Goal: Contribute content

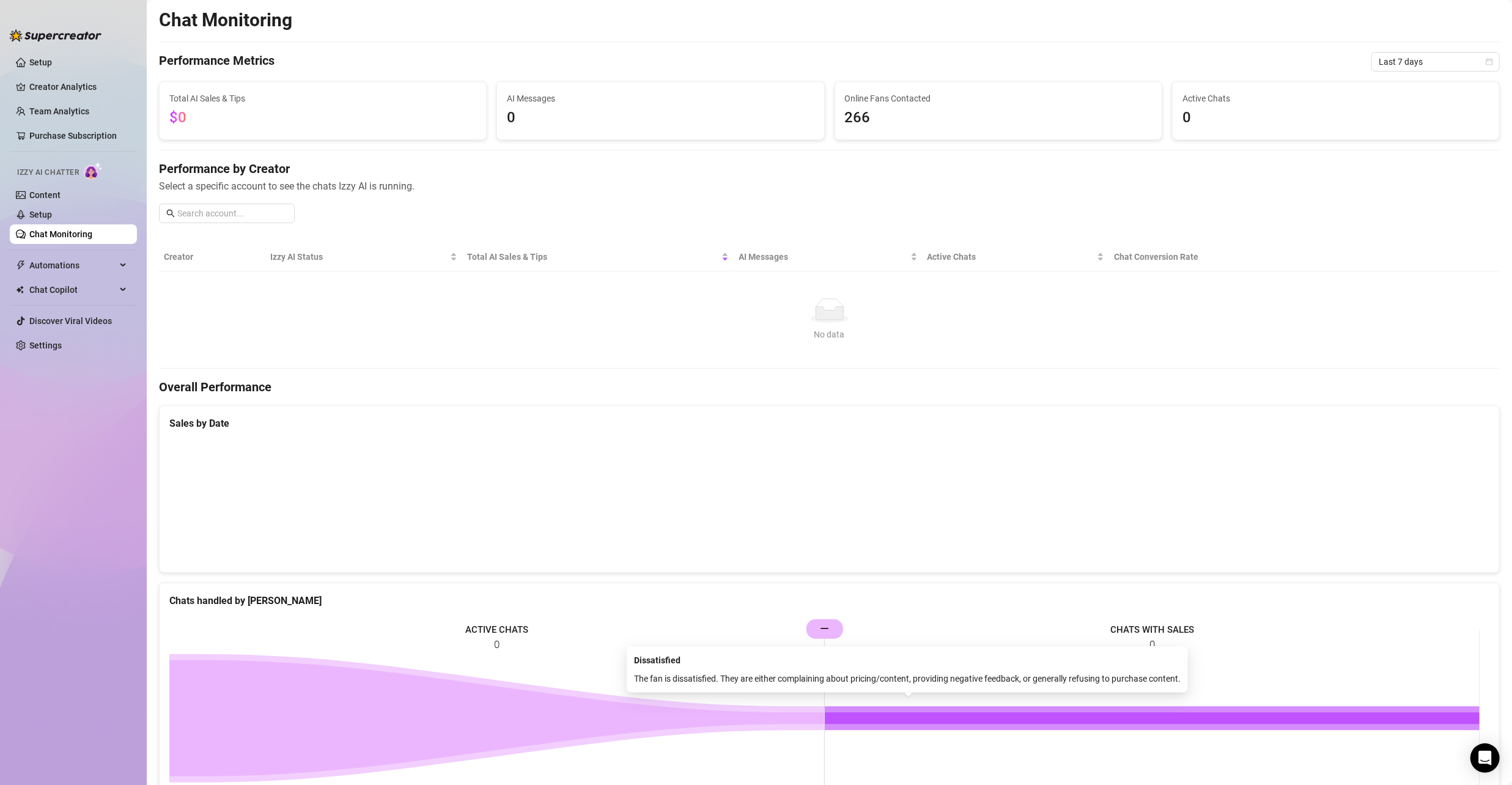
scroll to position [310, 0]
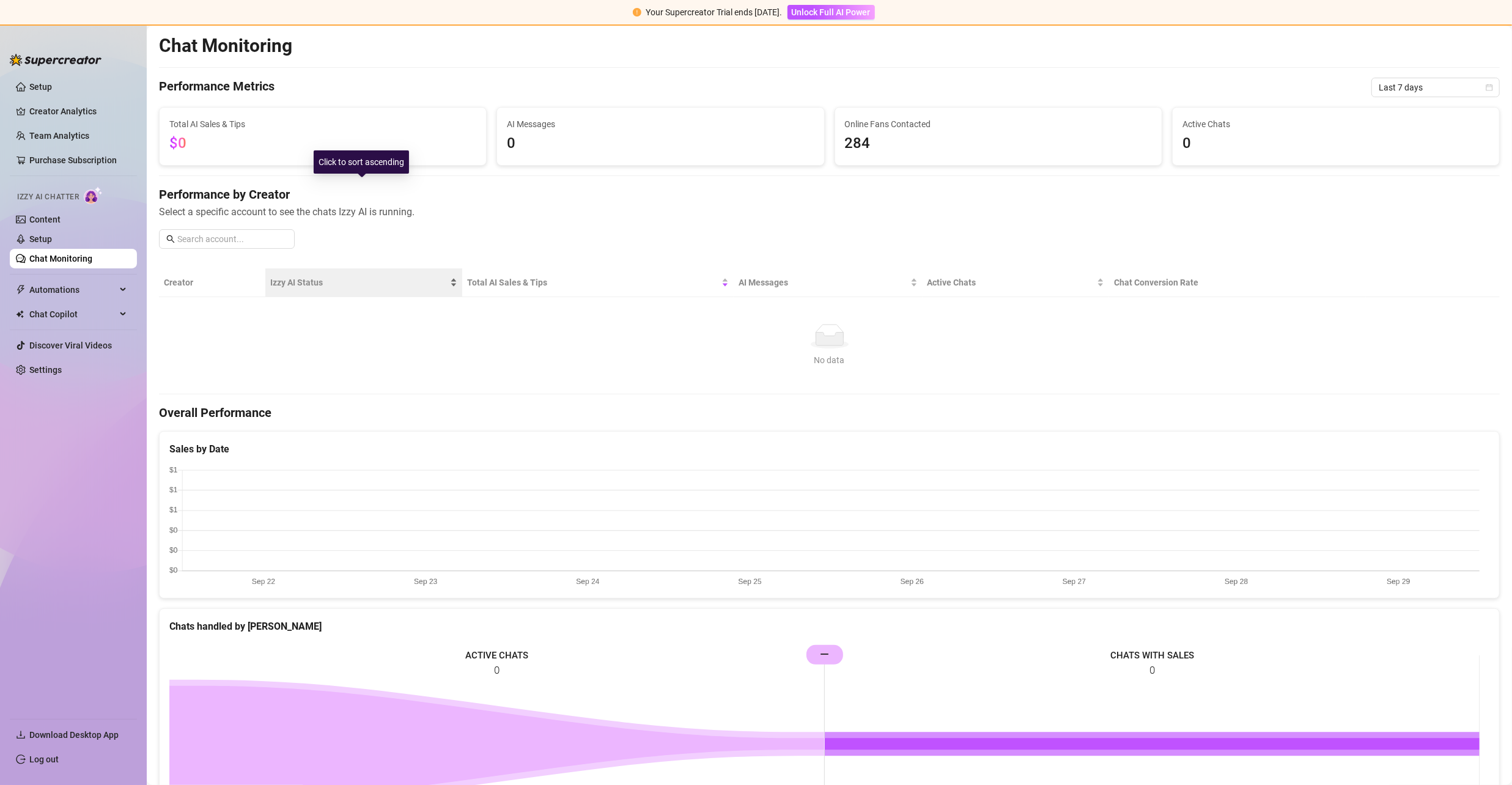
scroll to position [161, 0]
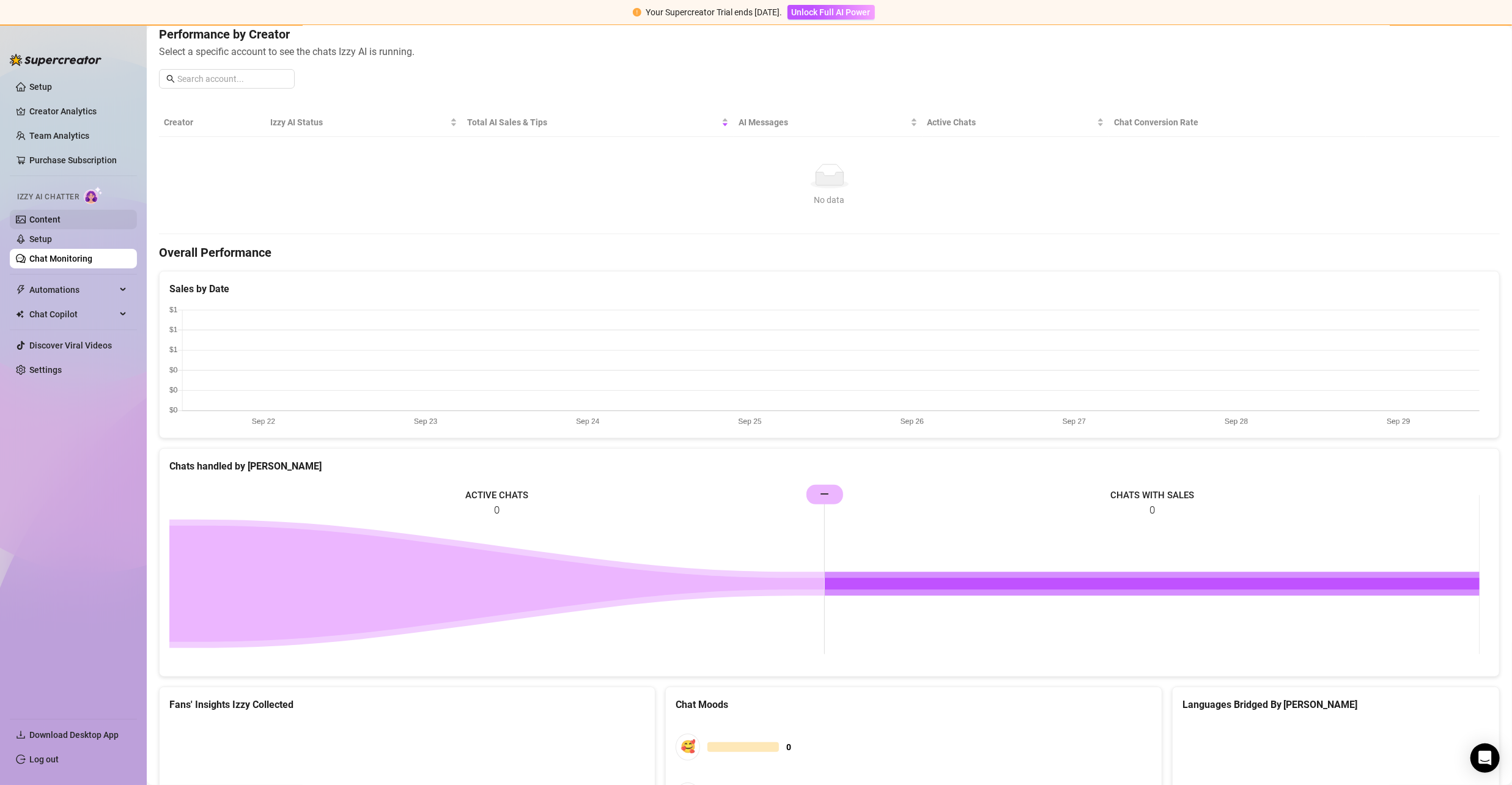
click at [53, 215] on link "Content" at bounding box center [44, 219] width 31 height 10
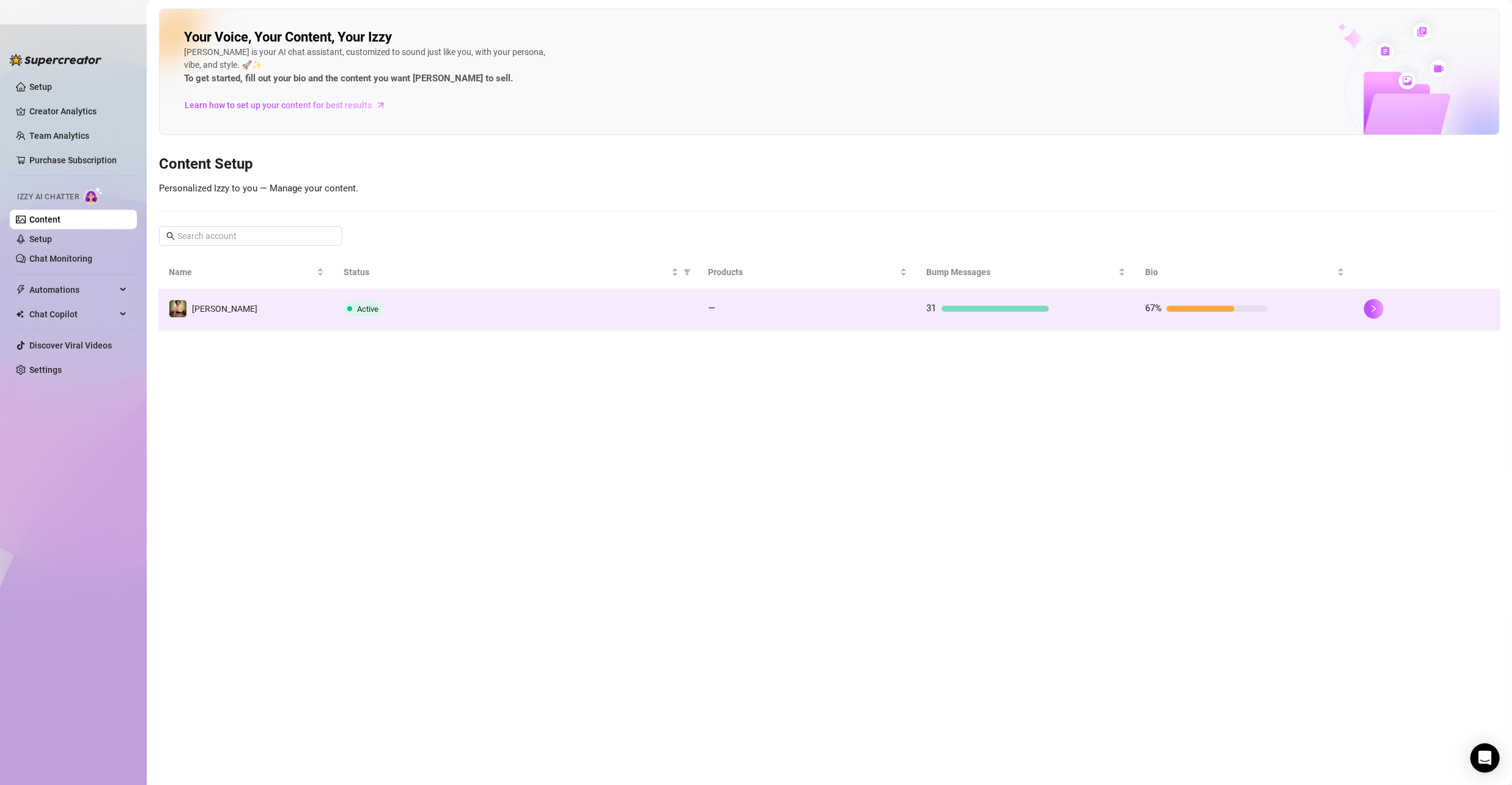
click at [216, 304] on span "Natasha" at bounding box center [225, 308] width 65 height 10
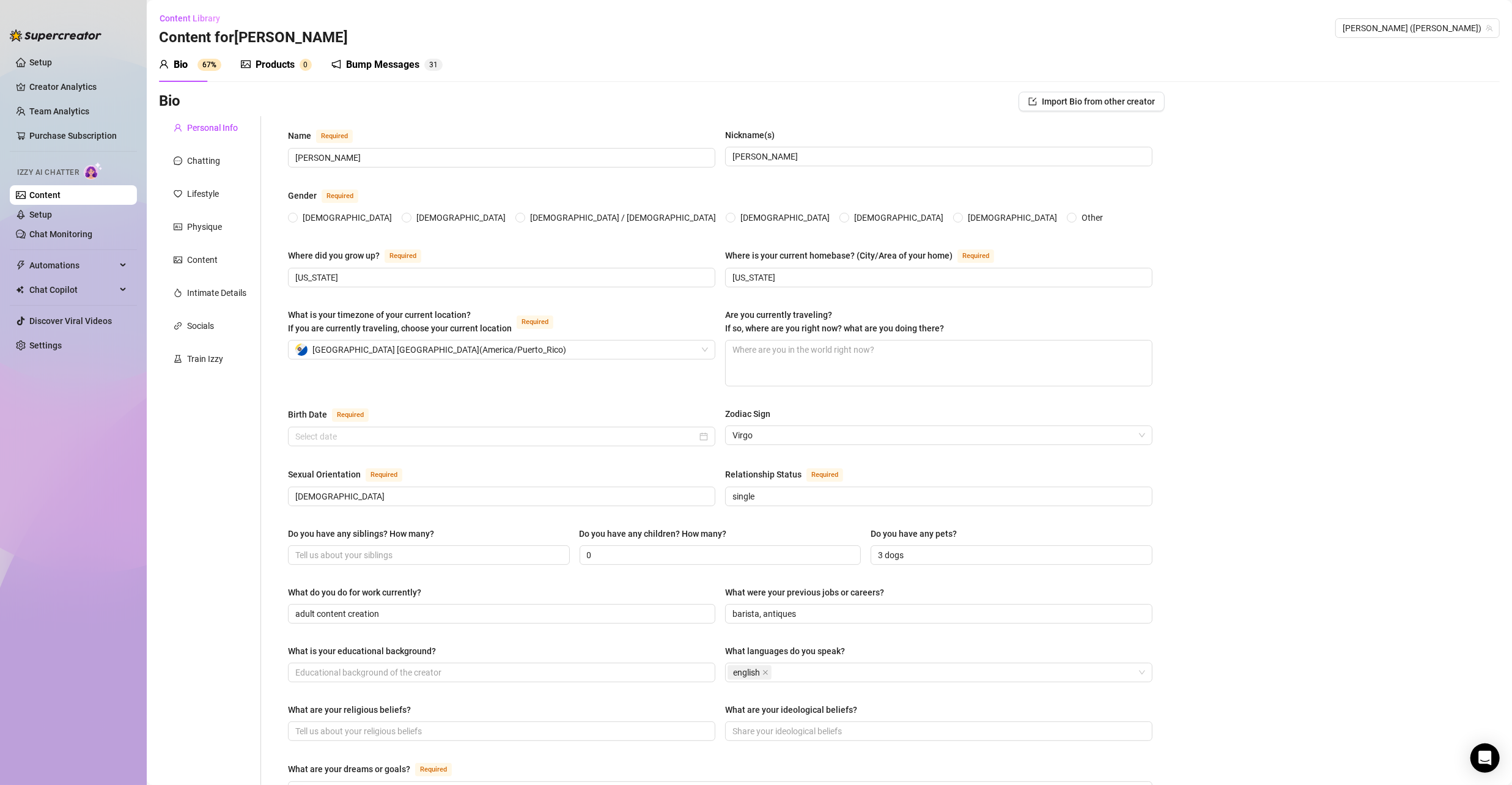
radio input "true"
type input "September 16th, 1990"
click at [202, 220] on div "Physique" at bounding box center [205, 226] width 35 height 13
